Goal: Information Seeking & Learning: Learn about a topic

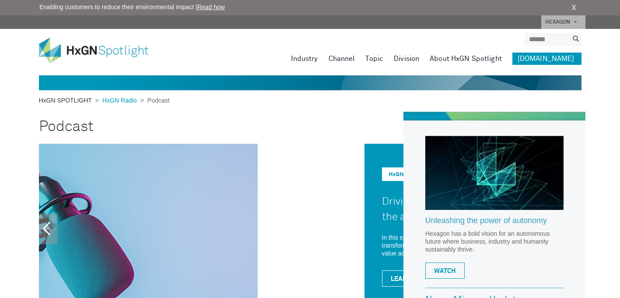
click at [60, 99] on link "HxGN SPOTLIGHT" at bounding box center [67, 100] width 56 height 7
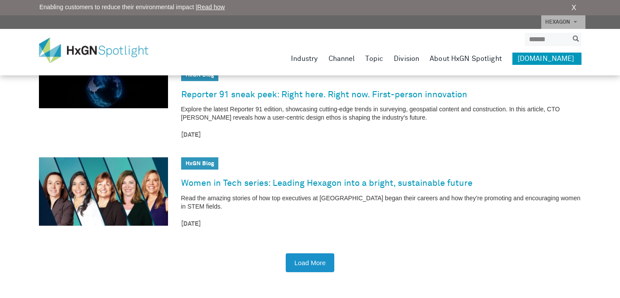
scroll to position [1264, 0]
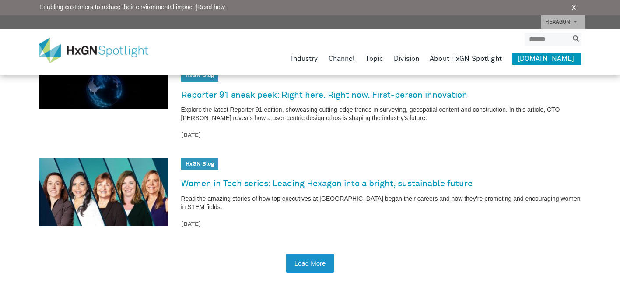
click at [483, 57] on link "About HxGN Spotlight" at bounding box center [466, 59] width 72 height 12
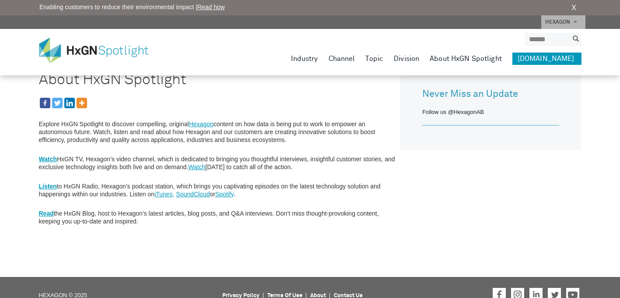
scroll to position [60, 0]
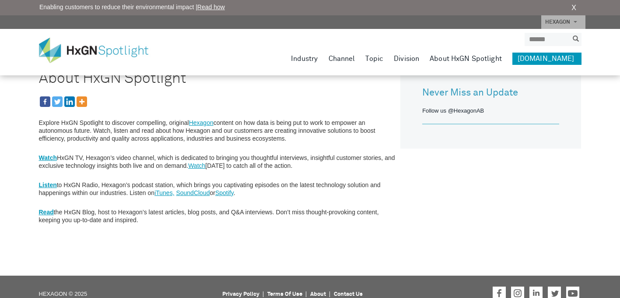
click at [313, 239] on div "About HxGN Spotlight Explore HxGN Spotlight to discover compelling, original He…" at bounding box center [310, 160] width 543 height 194
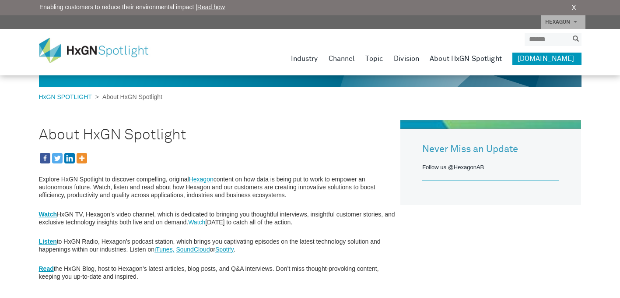
scroll to position [4, 0]
click at [76, 210] on p "Watch HxGN TV, Hexagon’s video channel, which is dedicated to bringing you thou…" at bounding box center [218, 218] width 358 height 16
click at [138, 96] on span "About HxGN Spotlight" at bounding box center [130, 96] width 63 height 7
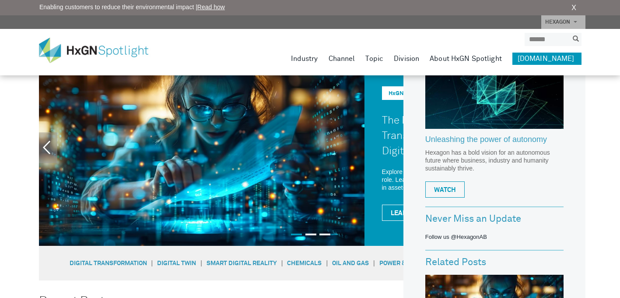
scroll to position [83, 0]
